Goal: Task Accomplishment & Management: Complete application form

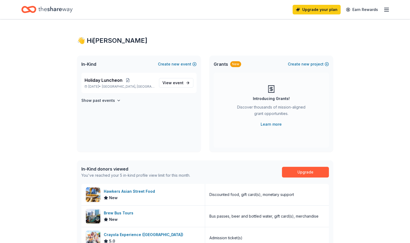
drag, startPoint x: 127, startPoint y: 193, endPoint x: 115, endPoint y: 180, distance: 17.6
click at [115, 180] on div "In-Kind donors viewed You've reached your 5 in-kind profile view limit for this…" at bounding box center [205, 171] width 256 height 23
click at [119, 190] on div "Hawkers Asian Street Food" at bounding box center [130, 191] width 53 height 6
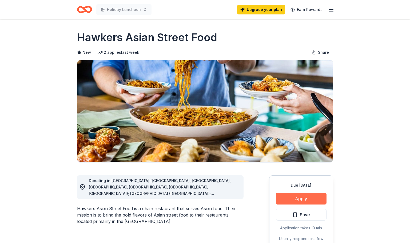
click at [311, 203] on button "Apply" at bounding box center [301, 198] width 51 height 12
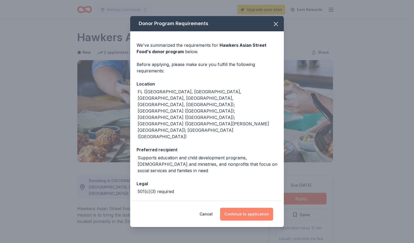
click at [258, 209] on button "Continue to application" at bounding box center [246, 213] width 53 height 13
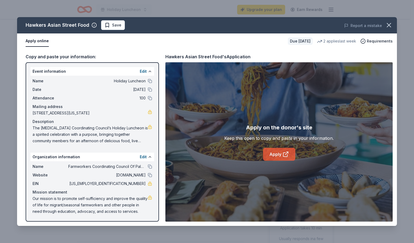
click at [274, 149] on link "Apply" at bounding box center [279, 154] width 32 height 13
